Goal: Task Accomplishment & Management: Manage account settings

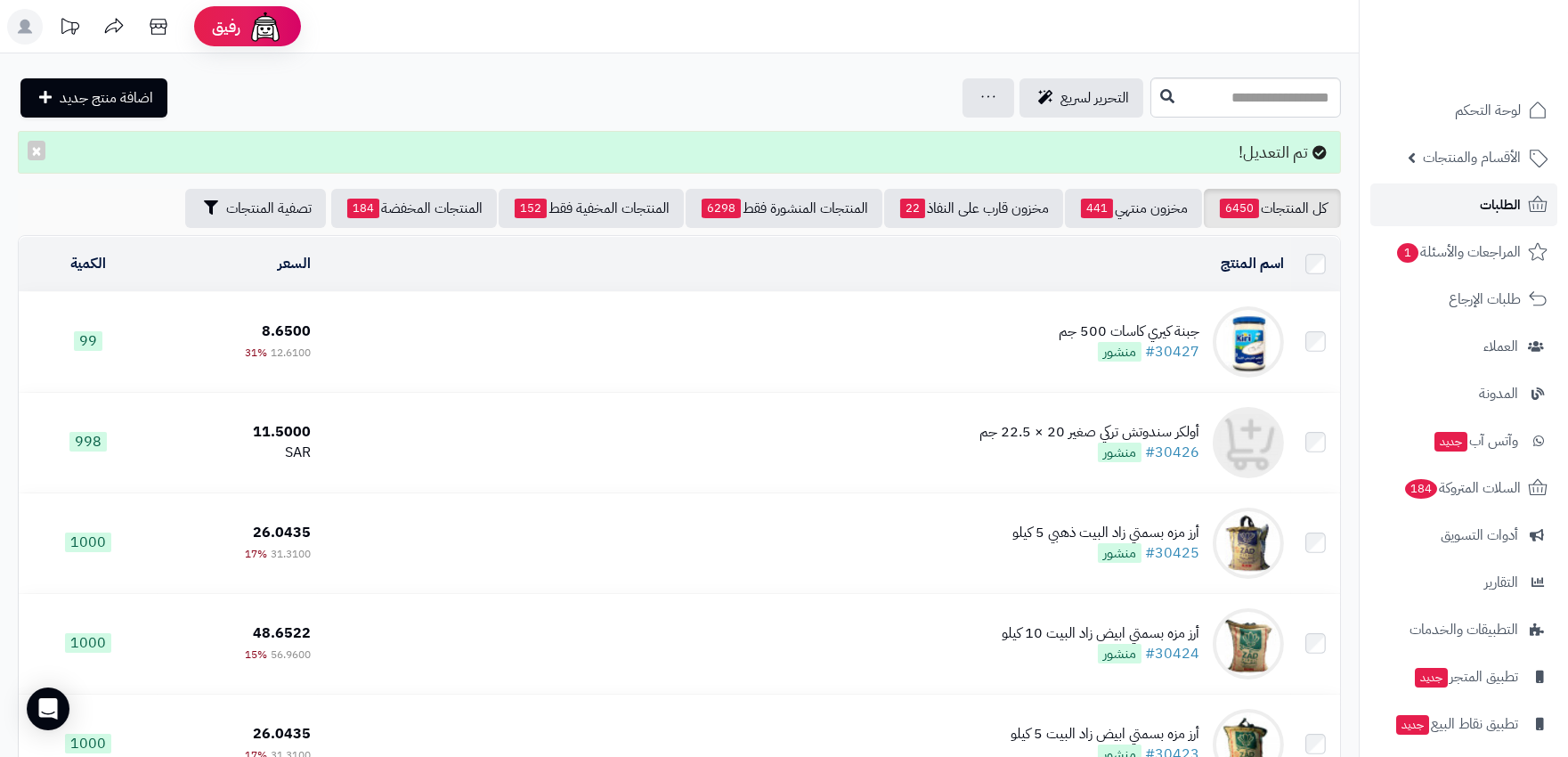
click at [1496, 199] on span "الطلبات" at bounding box center [1500, 205] width 41 height 25
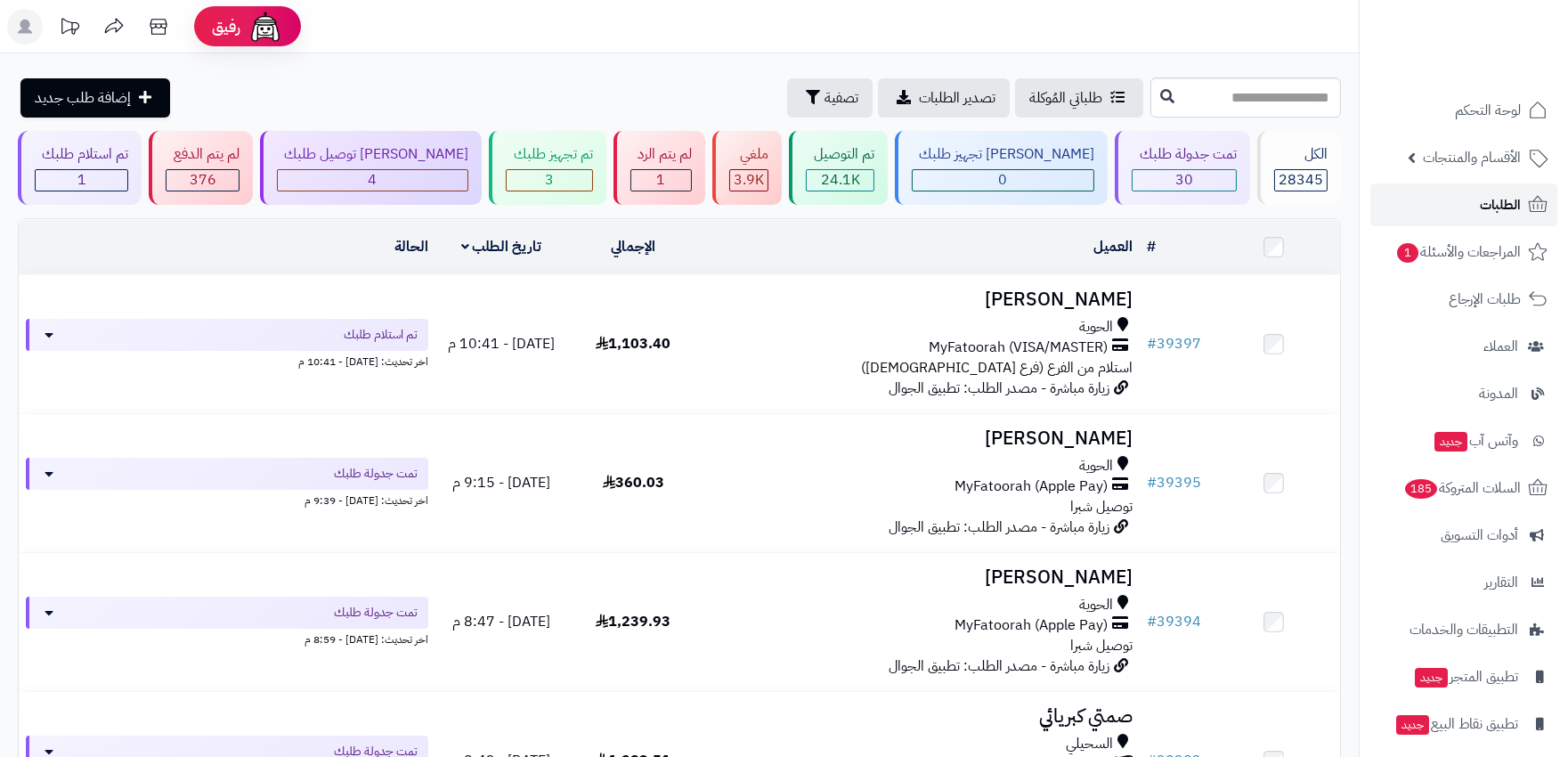
click at [1496, 199] on span "الطلبات" at bounding box center [1500, 205] width 41 height 25
click at [562, 178] on div "3" at bounding box center [549, 180] width 85 height 20
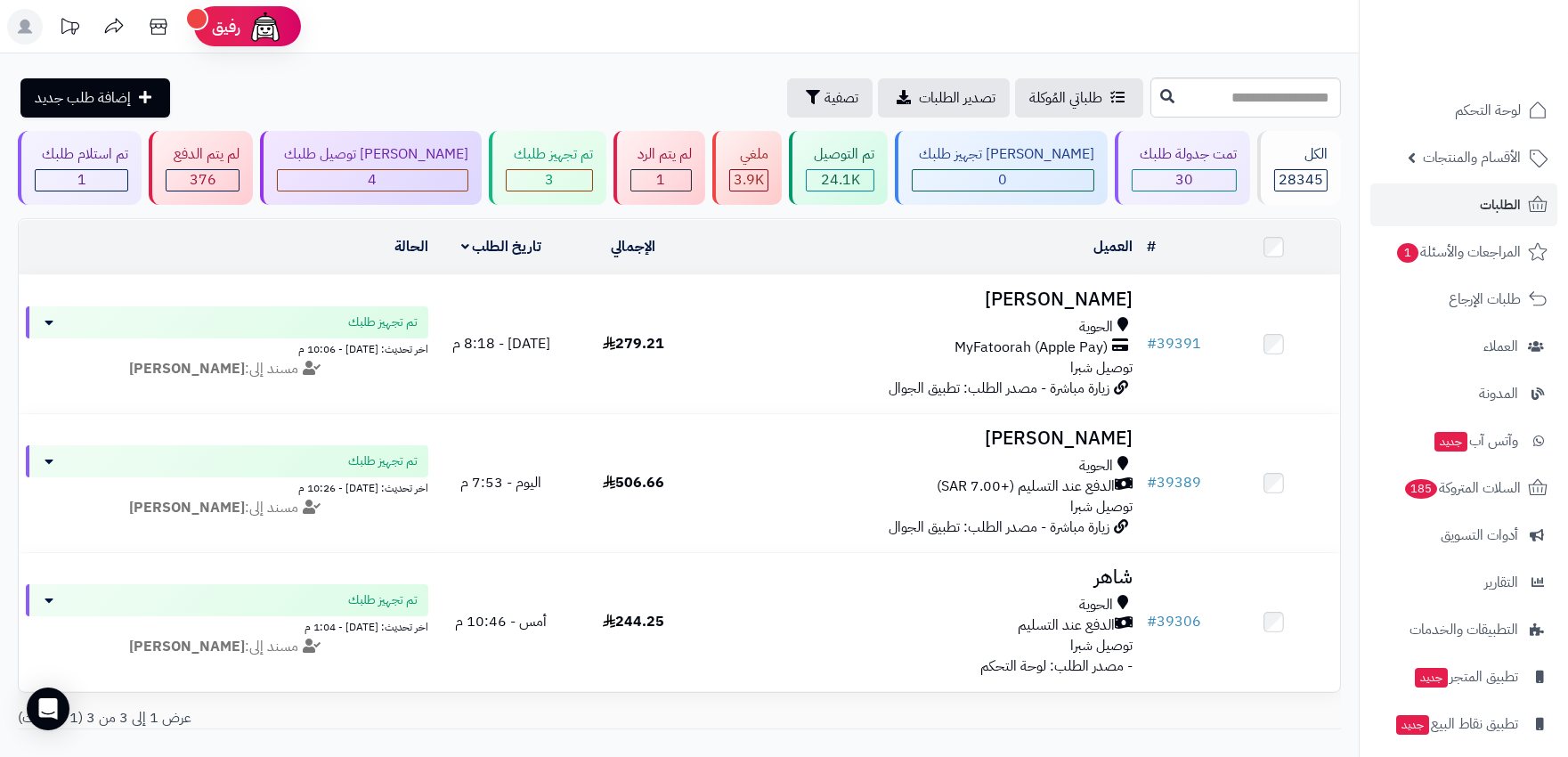
click at [38, 18] on rect at bounding box center [24, 26] width 36 height 36
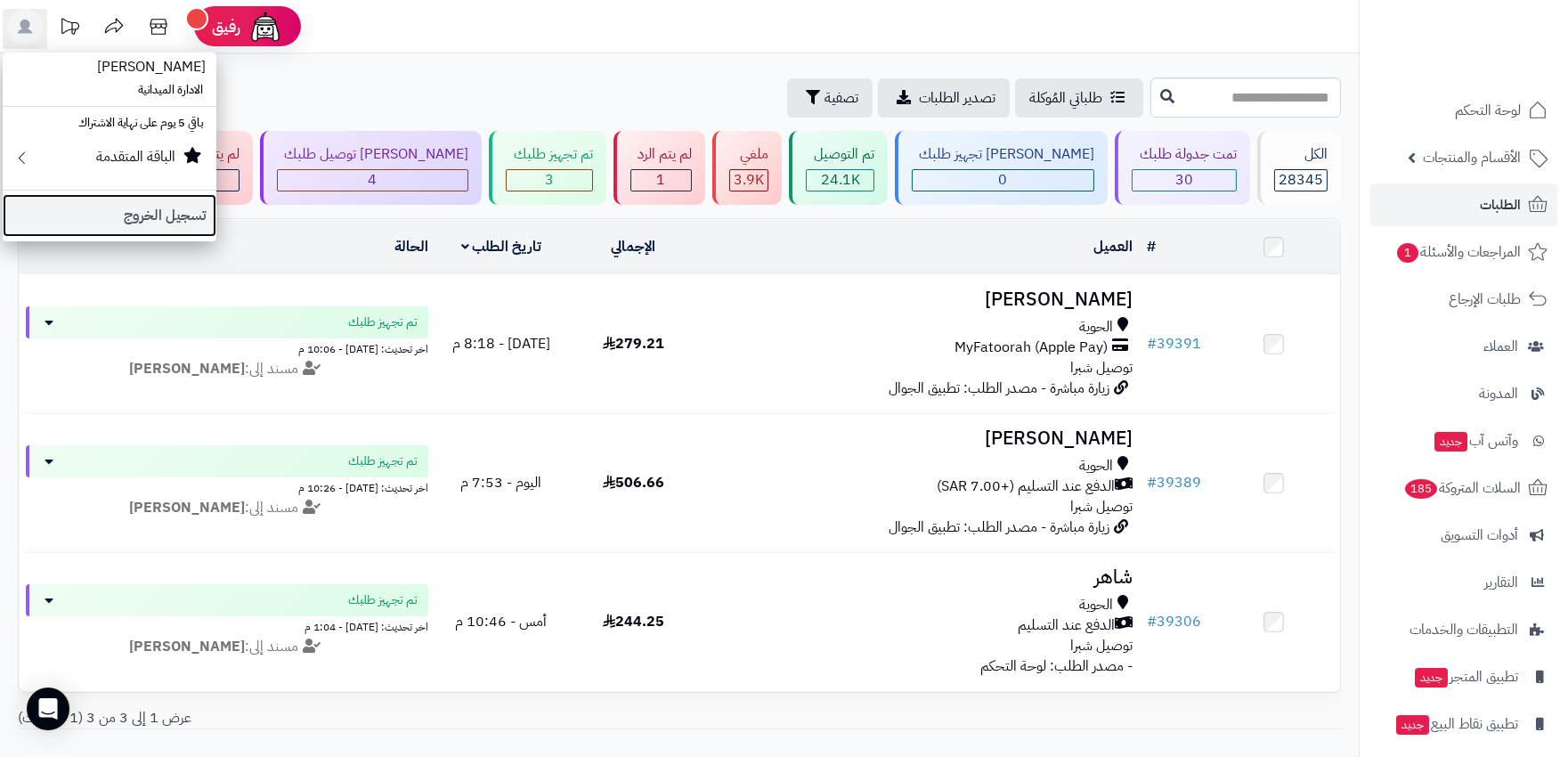
click at [110, 194] on link "تسجيل الخروج" at bounding box center [110, 215] width 213 height 42
